Goal: Transaction & Acquisition: Book appointment/travel/reservation

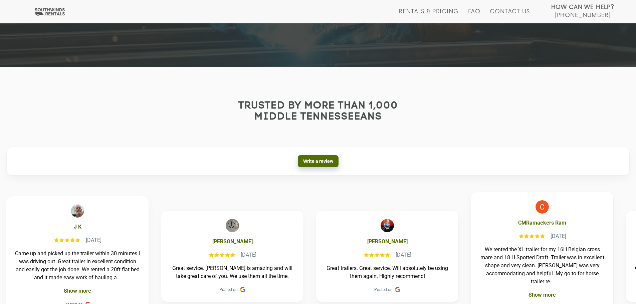
scroll to position [70, 0]
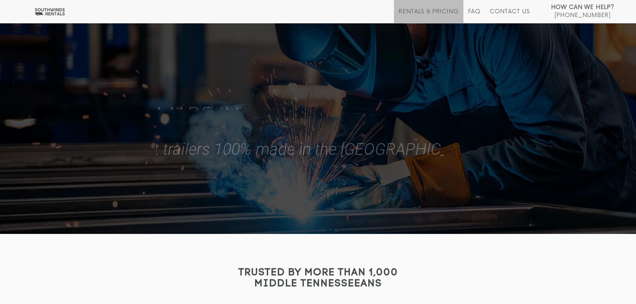
click at [410, 8] on li "Rentals & Pricing" at bounding box center [428, 11] width 69 height 23
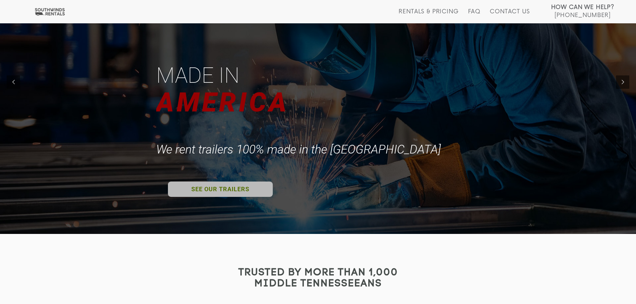
click at [211, 183] on link "SEE OUR TRAILERS" at bounding box center [220, 189] width 105 height 15
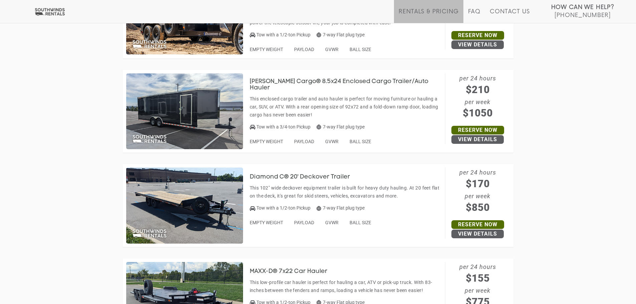
scroll to position [2904, 0]
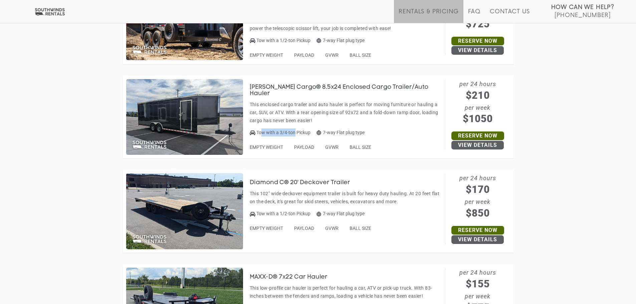
drag, startPoint x: 263, startPoint y: 126, endPoint x: 295, endPoint y: 127, distance: 32.1
click at [295, 130] on span "Tow with a 3/4-ton Pickup" at bounding box center [283, 132] width 54 height 5
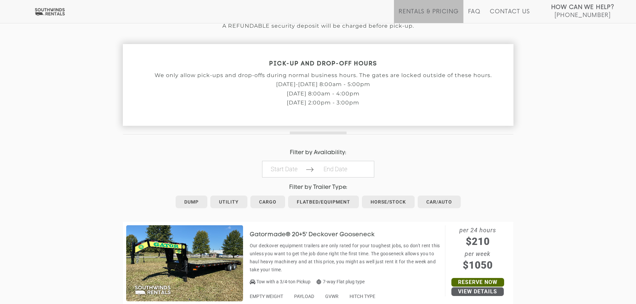
scroll to position [267, 0]
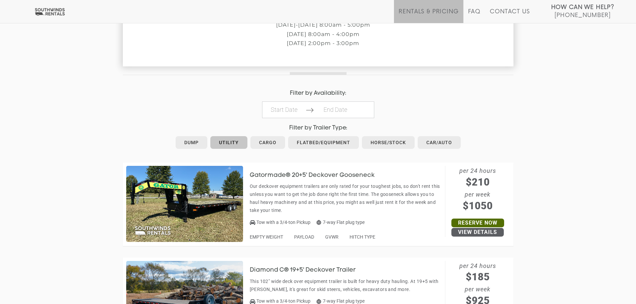
click at [221, 140] on link "Utility" at bounding box center [228, 142] width 37 height 13
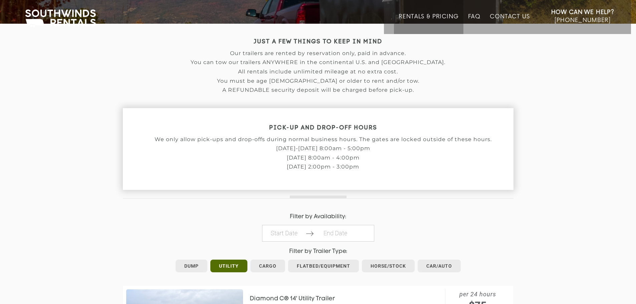
scroll to position [200, 0]
